Goal: Information Seeking & Learning: Check status

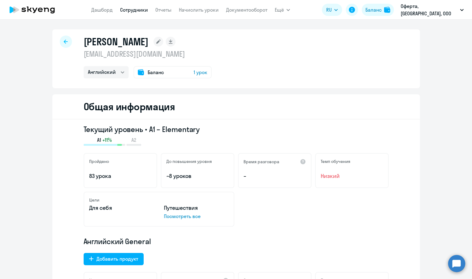
select select "english"
click at [138, 9] on link "Сотрудники" at bounding box center [134, 10] width 28 height 6
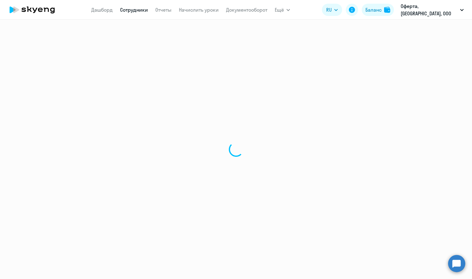
select select "30"
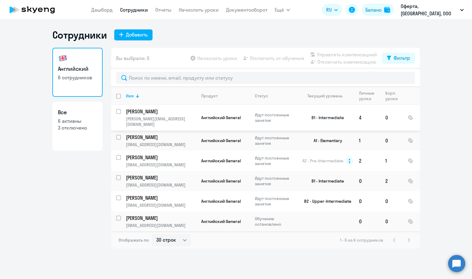
drag, startPoint x: 267, startPoint y: 119, endPoint x: 144, endPoint y: 109, distance: 123.0
click at [144, 109] on p "[PERSON_NAME]" at bounding box center [160, 111] width 69 height 7
select select "english"
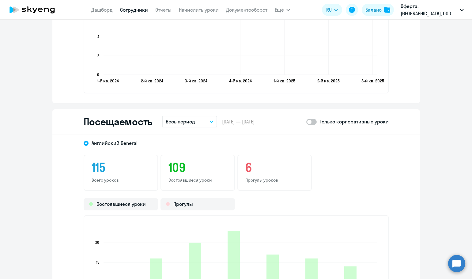
scroll to position [705, 0]
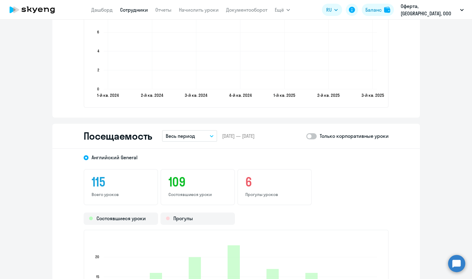
click at [193, 139] on button "Весь период" at bounding box center [189, 136] width 55 height 12
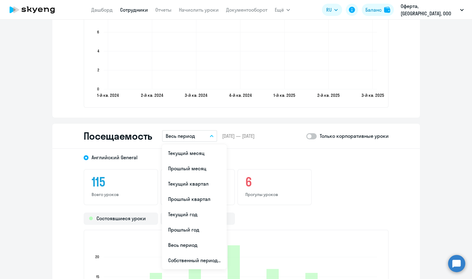
click at [329, 193] on div "115 Всего уроков 109 Состоявшиеся уроки 6 Прогулы уроков" at bounding box center [236, 187] width 305 height 36
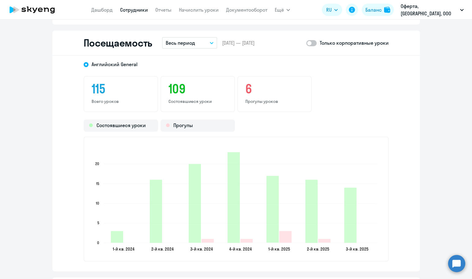
scroll to position [797, 0]
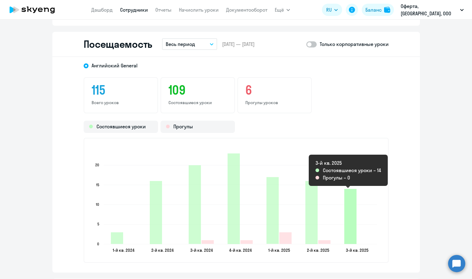
click at [345, 212] on icon "2025-08-13T21:00:00.000Z Состоявшиеся уроки 14" at bounding box center [351, 216] width 12 height 55
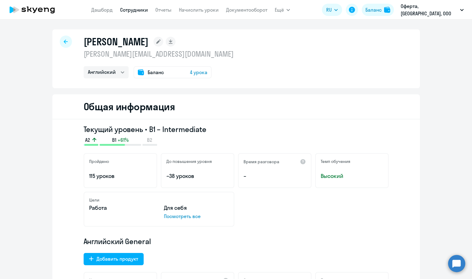
select select "30"
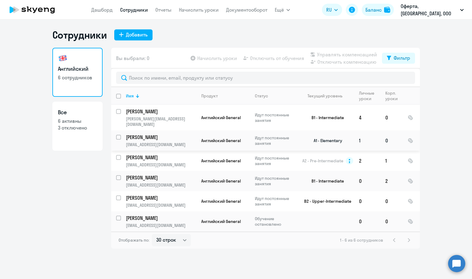
click at [152, 134] on p "[PERSON_NAME]" at bounding box center [160, 137] width 69 height 7
select select "english"
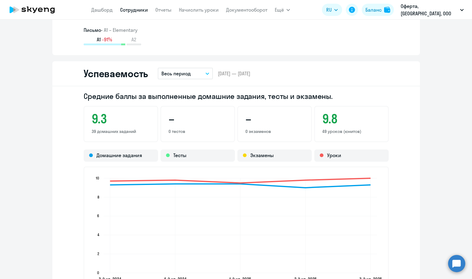
scroll to position [583, 0]
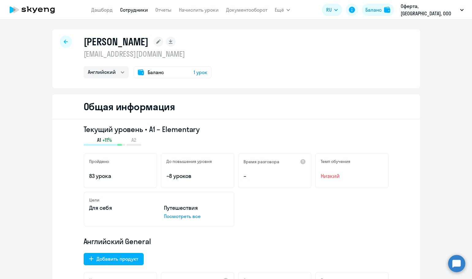
select select "30"
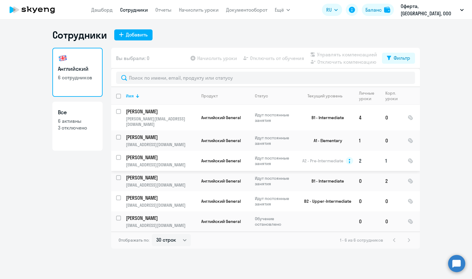
click at [155, 154] on p "[PERSON_NAME]" at bounding box center [160, 157] width 69 height 7
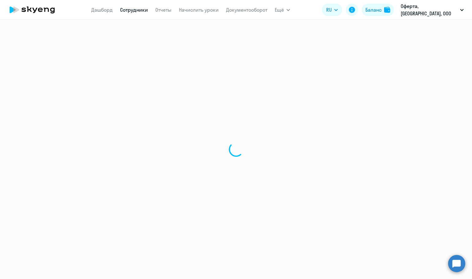
select select "english"
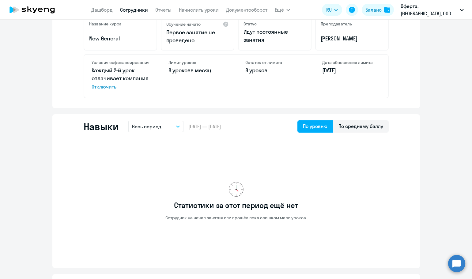
scroll to position [245, 0]
click at [159, 126] on p "Весь период" at bounding box center [146, 126] width 29 height 7
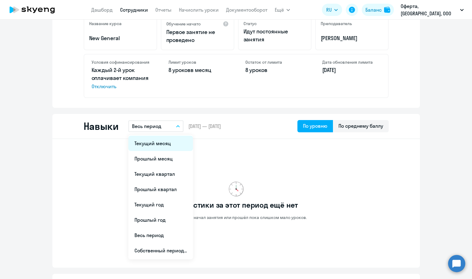
click at [164, 145] on li "Текущий месяц" at bounding box center [160, 143] width 65 height 15
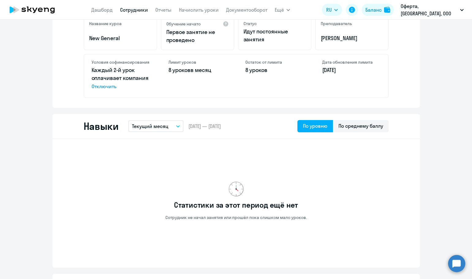
click at [165, 124] on p "Текущий месяц" at bounding box center [150, 126] width 36 height 7
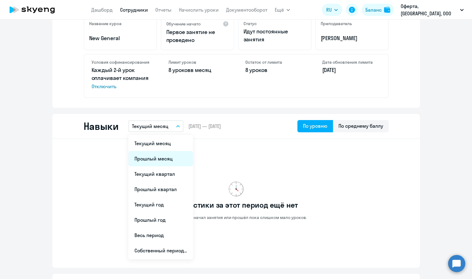
click at [170, 162] on li "Прошлый месяц" at bounding box center [160, 158] width 65 height 15
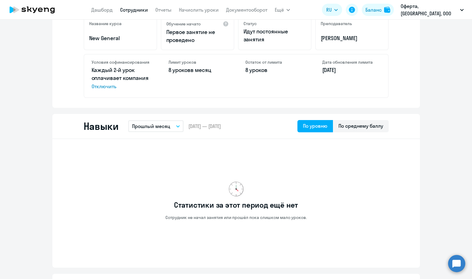
click at [165, 128] on p "Прошлый месяц" at bounding box center [151, 126] width 38 height 7
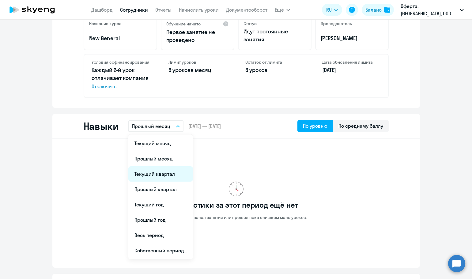
click at [168, 175] on li "Текущий квартал" at bounding box center [160, 173] width 65 height 15
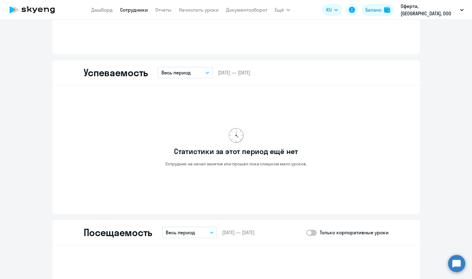
scroll to position [460, 0]
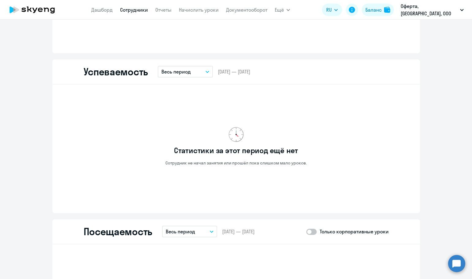
click at [178, 72] on p "Весь период" at bounding box center [176, 71] width 29 height 7
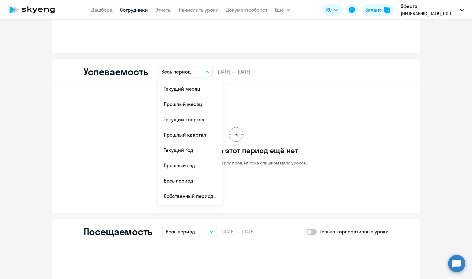
click at [179, 72] on p "Весь период" at bounding box center [176, 71] width 29 height 7
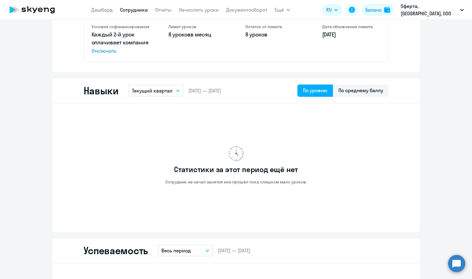
scroll to position [245, 0]
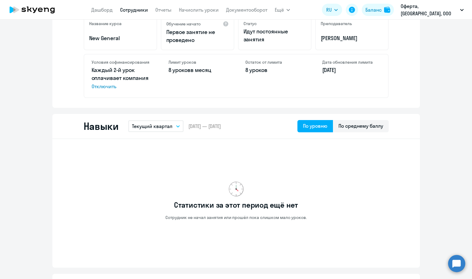
click at [168, 123] on p "Текущий квартал" at bounding box center [152, 126] width 40 height 7
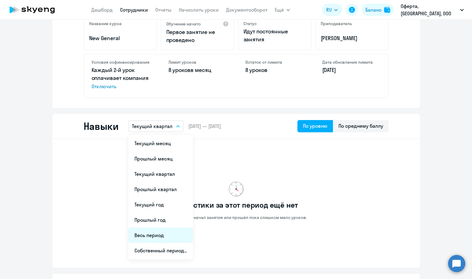
click at [159, 234] on li "Весь период" at bounding box center [160, 235] width 65 height 15
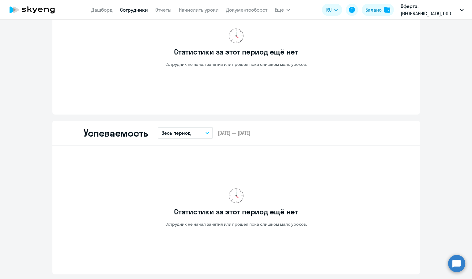
scroll to position [583, 0]
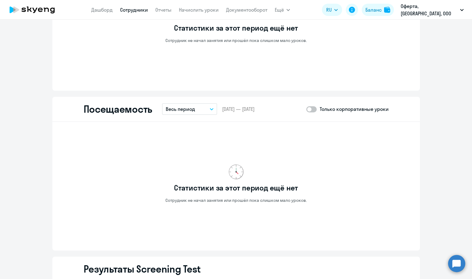
click at [250, 176] on div "Статистики за этот период ещё нет Сотрудник не начал занятия или прошёл пока сл…" at bounding box center [236, 184] width 305 height 114
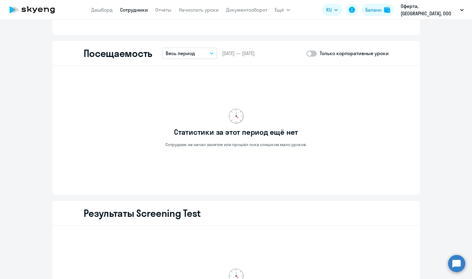
scroll to position [644, 0]
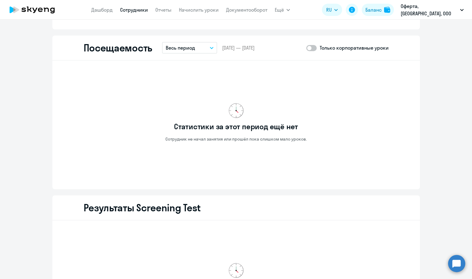
click at [314, 47] on span at bounding box center [312, 48] width 10 height 6
click at [307, 48] on input "checkbox" at bounding box center [306, 48] width 0 height 0
click at [314, 47] on span at bounding box center [312, 48] width 10 height 6
click at [307, 48] on input "checkbox" at bounding box center [306, 48] width 0 height 0
checkbox input "false"
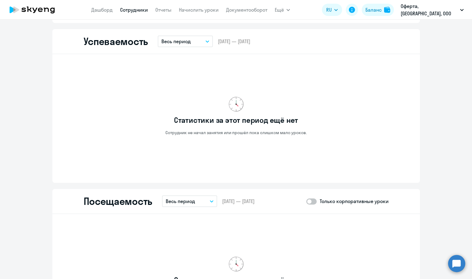
scroll to position [429, 0]
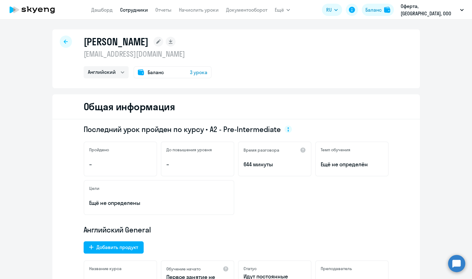
select select "30"
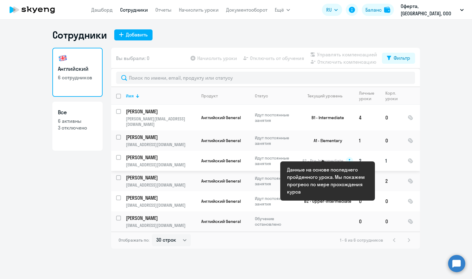
click at [349, 158] on circle at bounding box center [349, 160] width 7 height 7
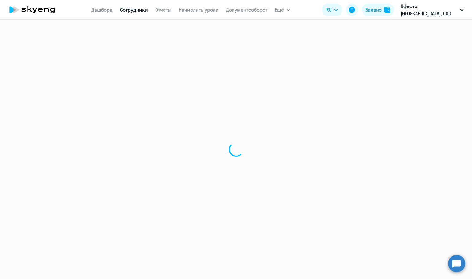
select select "english"
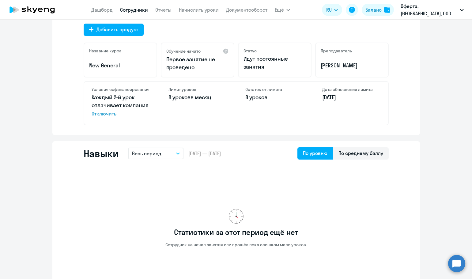
scroll to position [245, 0]
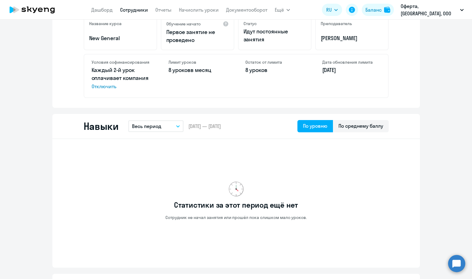
select select "30"
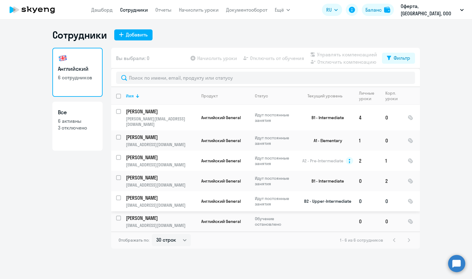
click at [166, 195] on p "[PERSON_NAME]" at bounding box center [160, 198] width 69 height 7
select select "english"
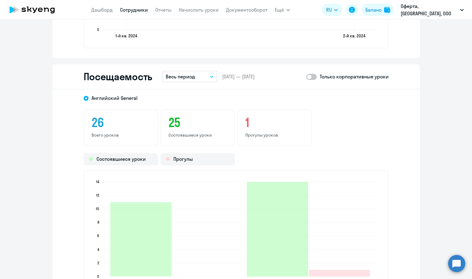
scroll to position [828, 0]
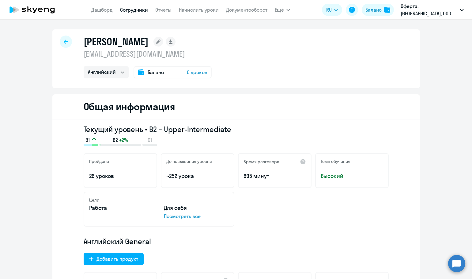
select select "30"
